Goal: Information Seeking & Learning: Learn about a topic

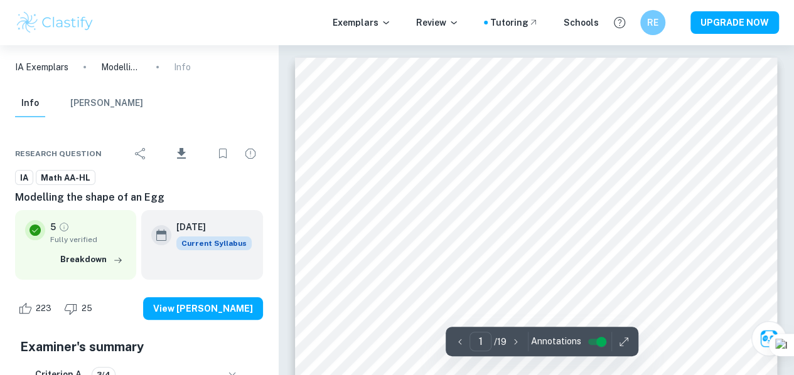
click at [212, 291] on div "223 25 View [PERSON_NAME]" at bounding box center [139, 309] width 248 height 48
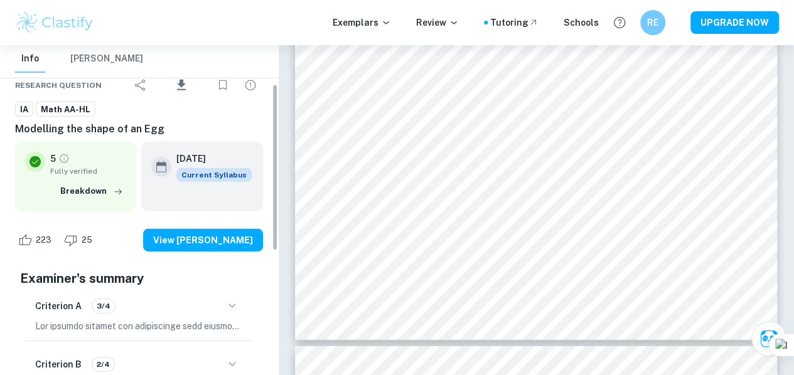
scroll to position [67, 0]
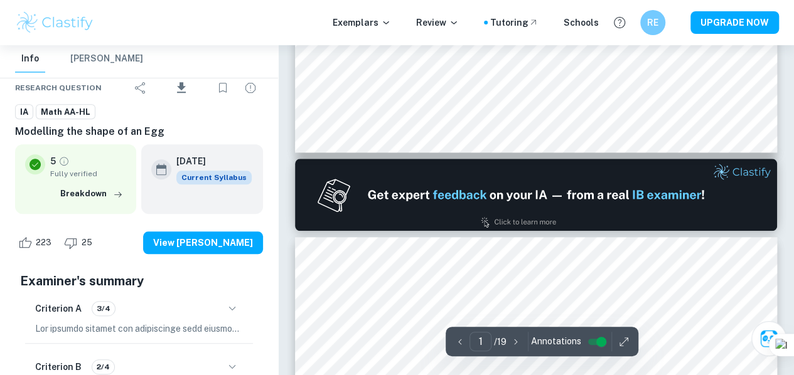
type input "2"
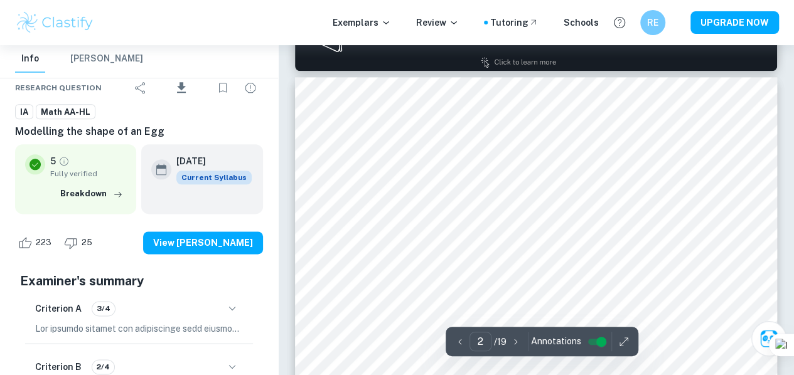
scroll to position [747, 0]
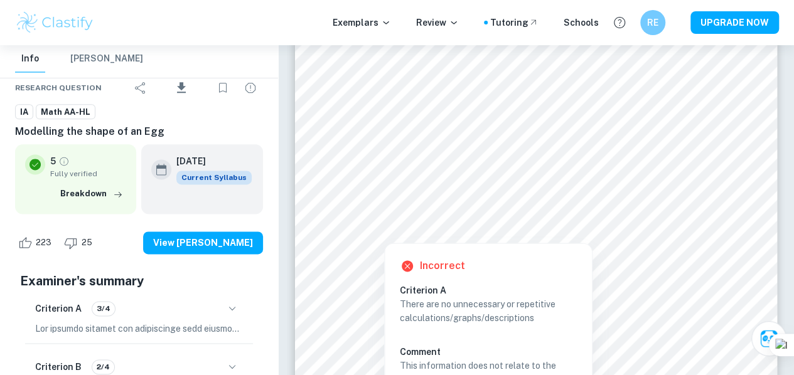
click at [567, 195] on div at bounding box center [530, 212] width 358 height 34
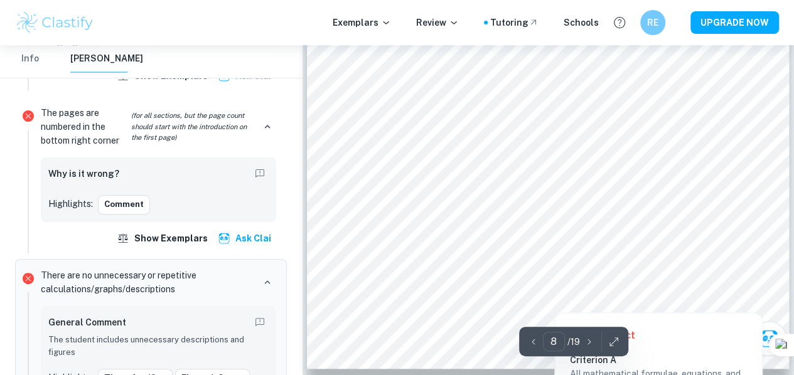
scroll to position [4872, 0]
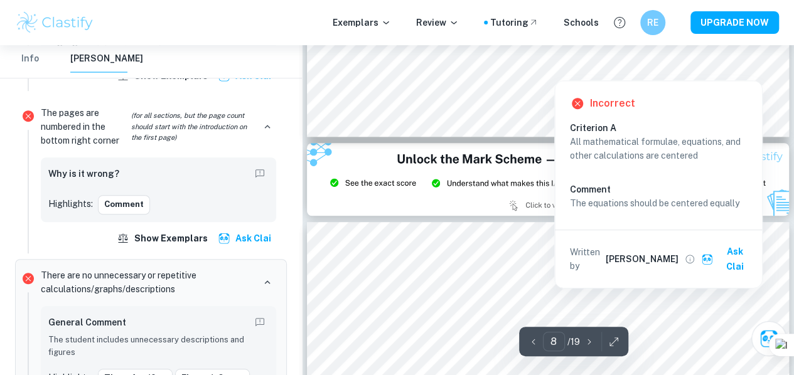
type input "9"
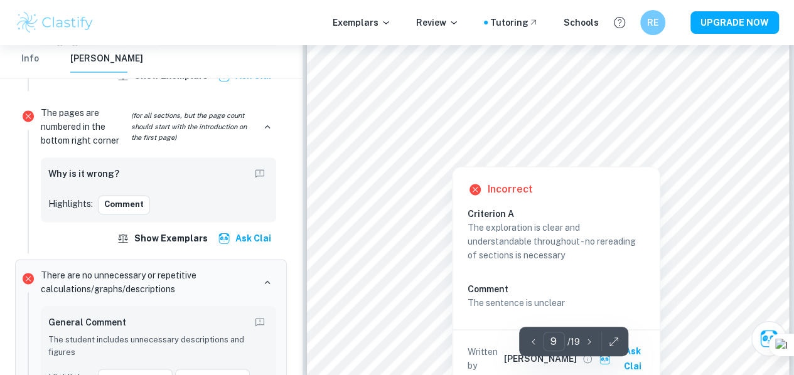
scroll to position [5590, 0]
